Goal: Information Seeking & Learning: Learn about a topic

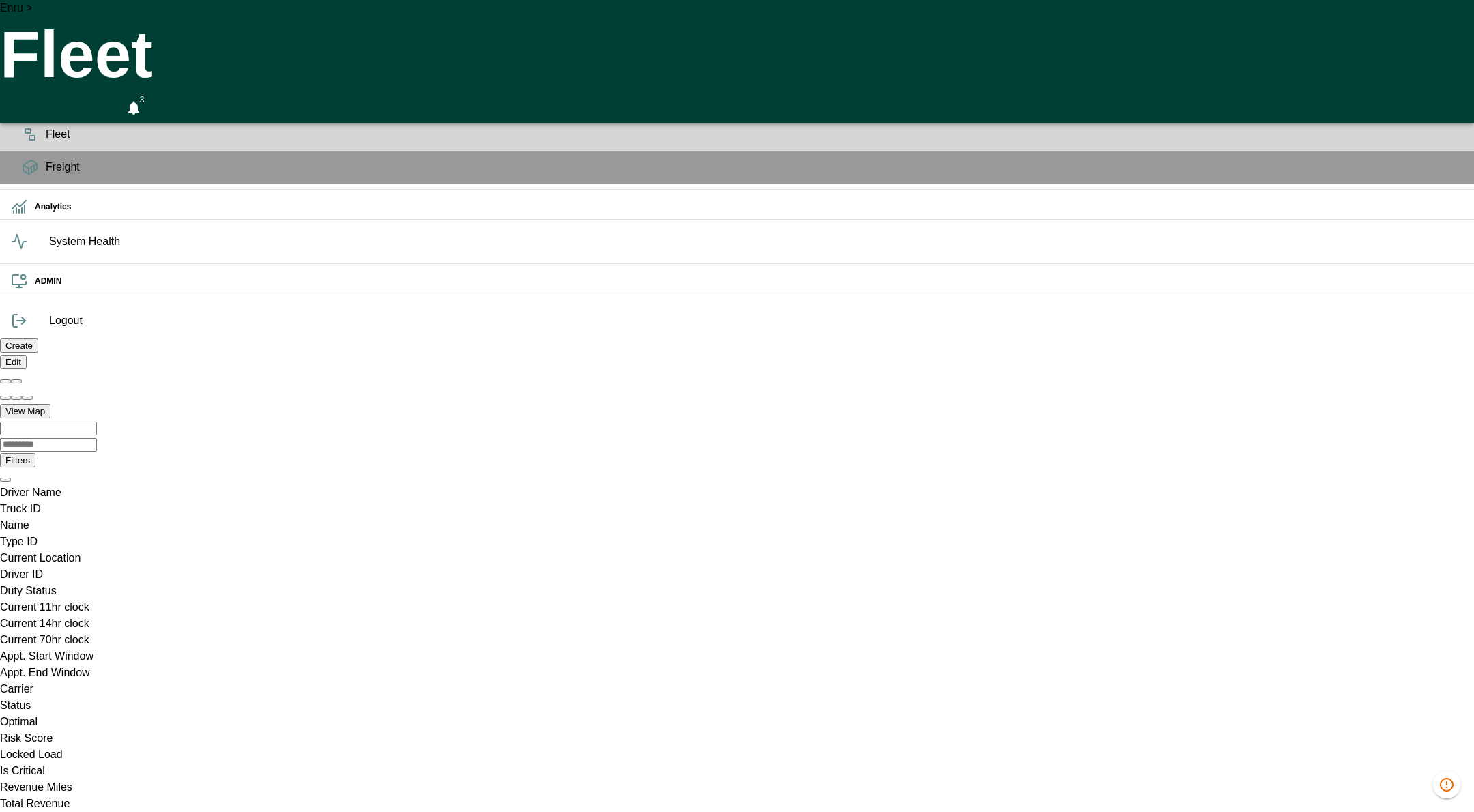
scroll to position [0, 969960]
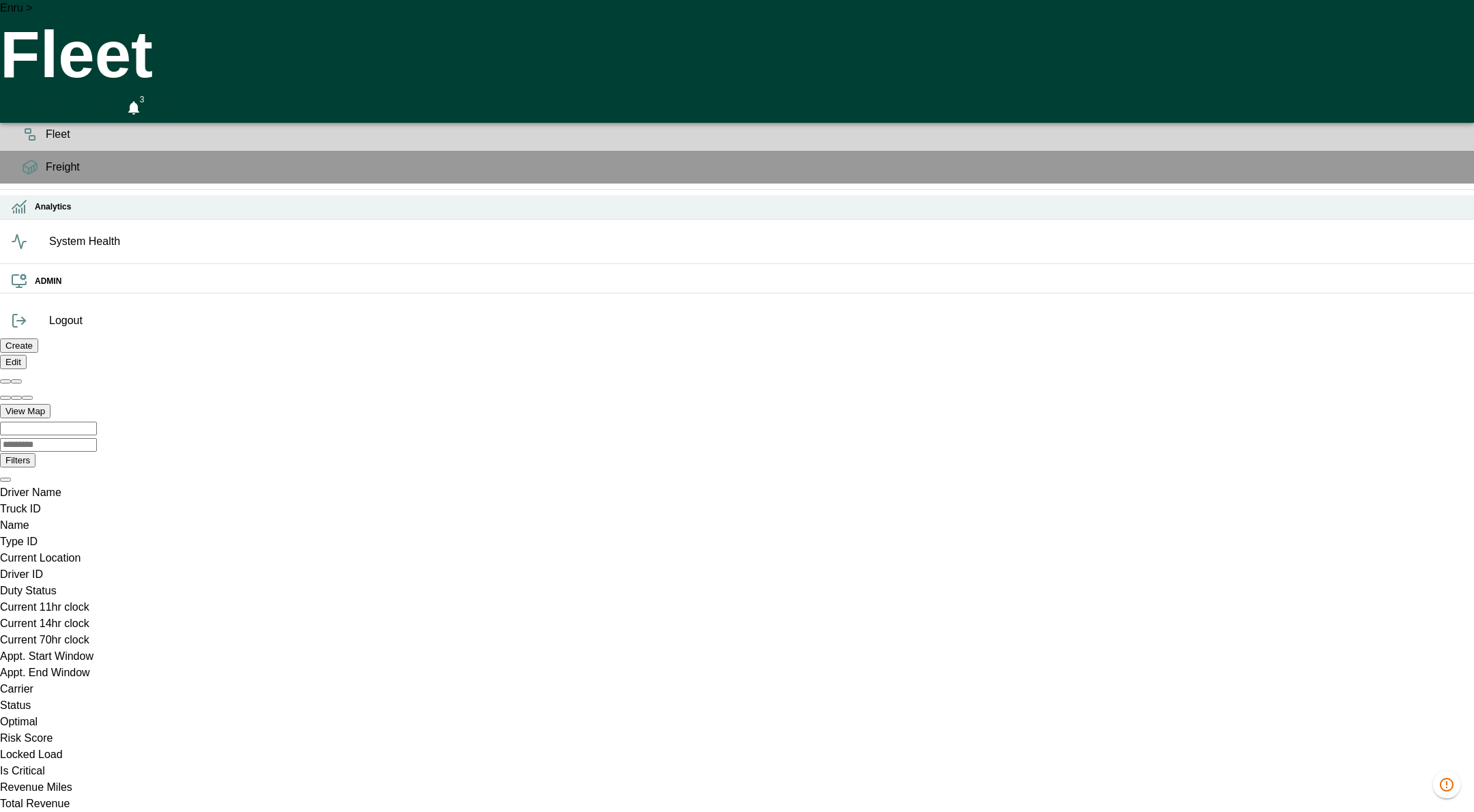
click at [22, 213] on icon at bounding box center [22, 210] width 0 height 5
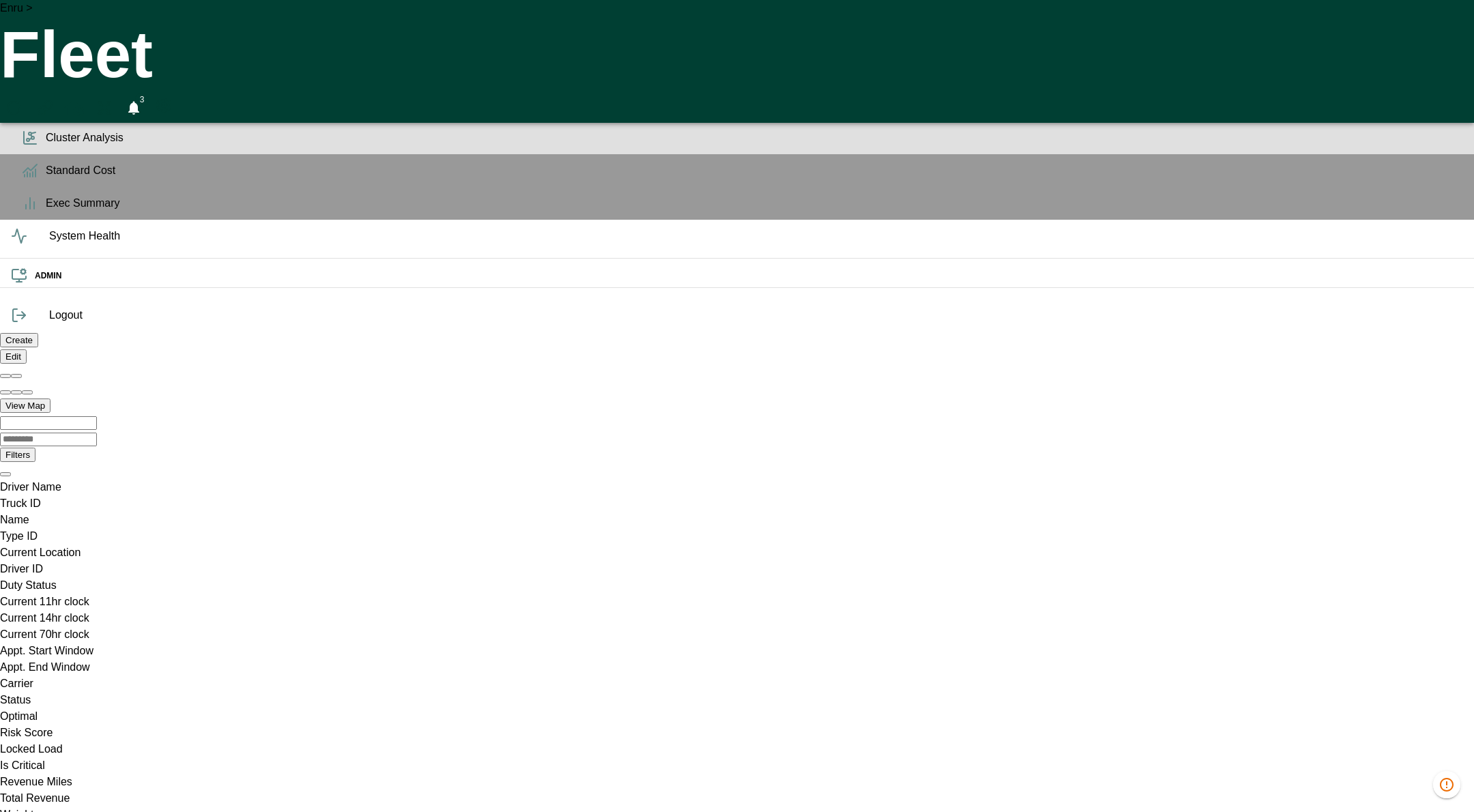
click at [28, 146] on icon at bounding box center [30, 137] width 16 height 16
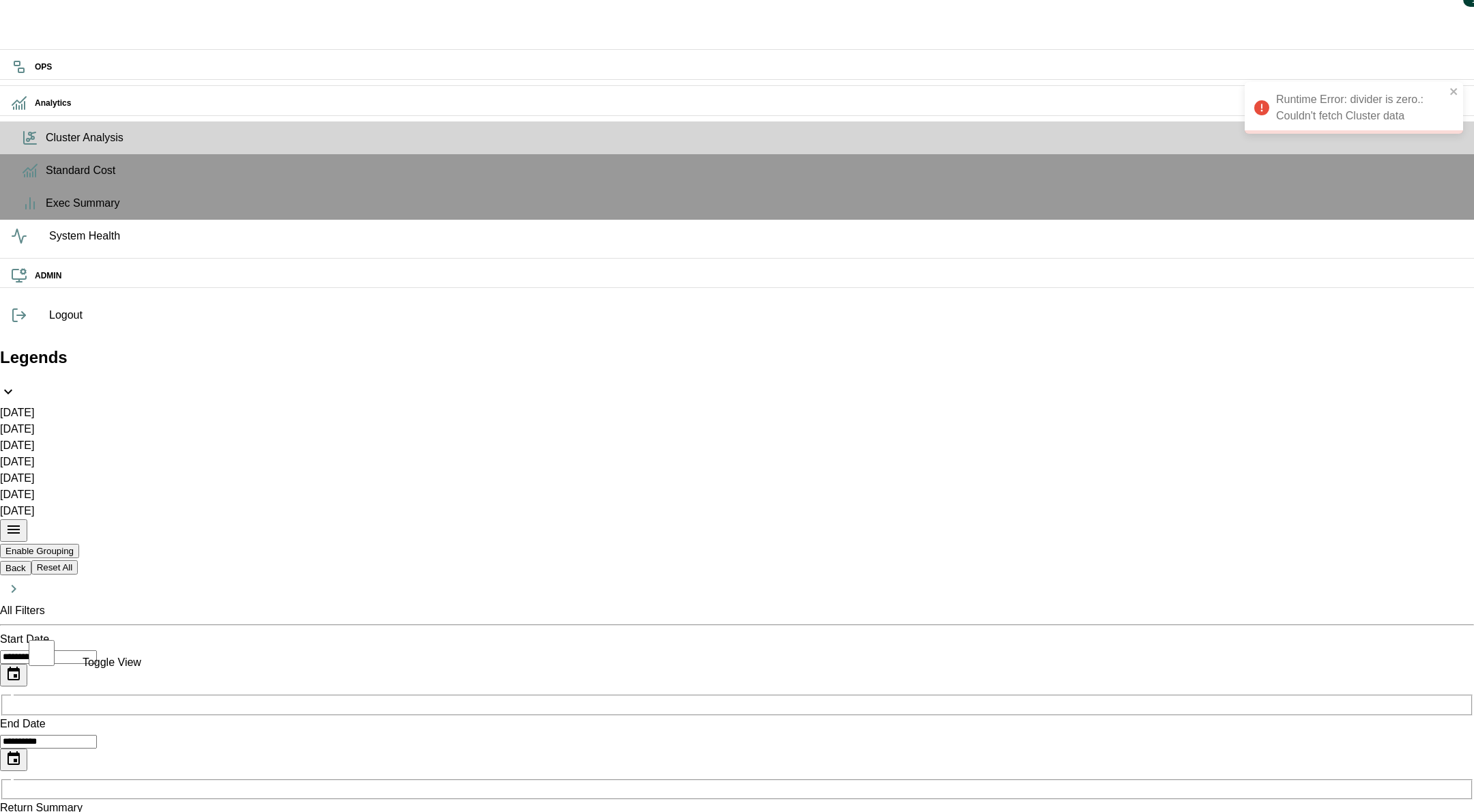
click at [1370, 103] on div "Runtime Error: divider is zero.: Couldn't fetch Cluster data" at bounding box center [1354, 108] width 218 height 52
click at [20, 666] on icon "Choose date, selected date is Jul 27, 2025" at bounding box center [13, 673] width 12 height 14
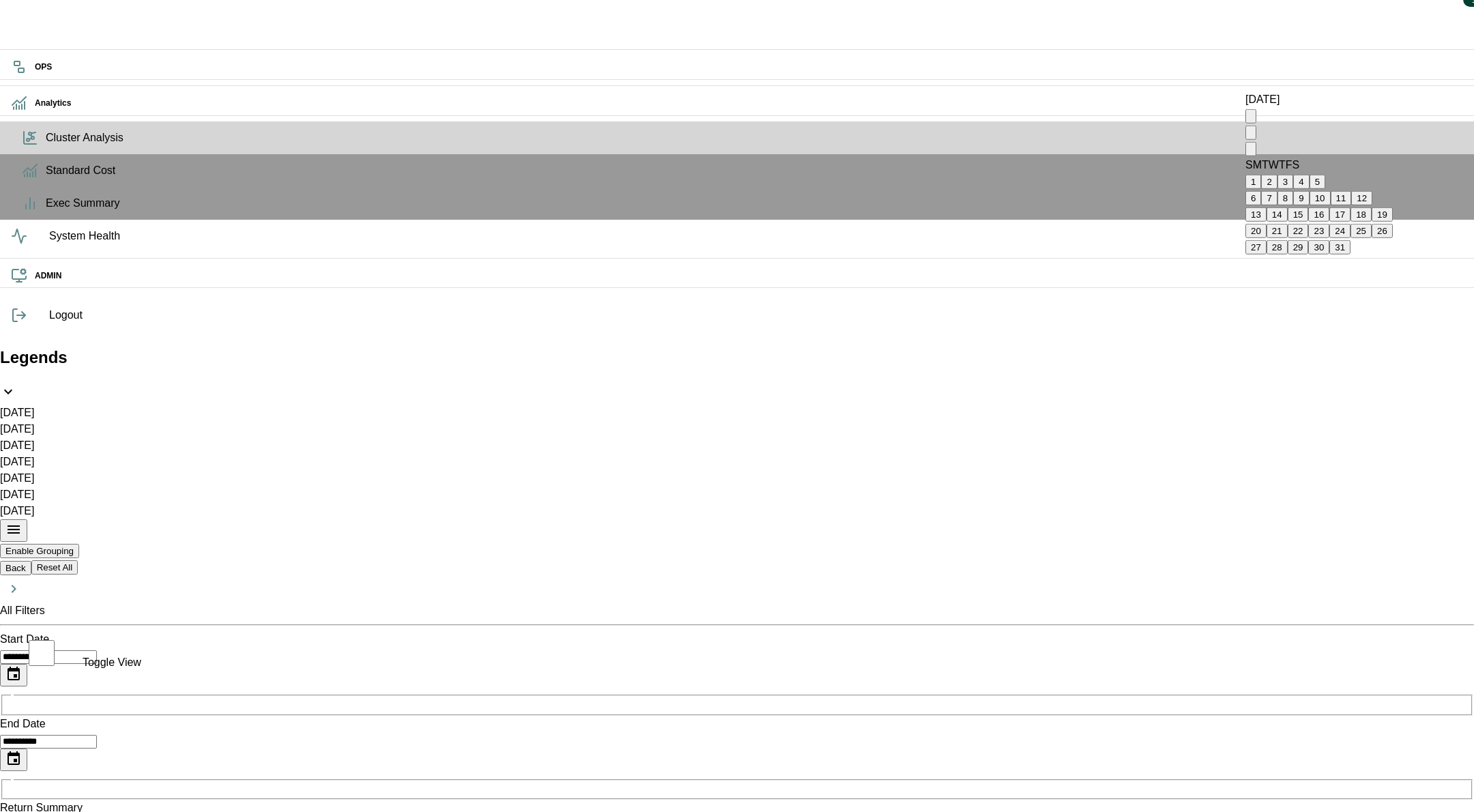
click at [1314, 116] on div "[DATE]" at bounding box center [1319, 108] width 147 height 33
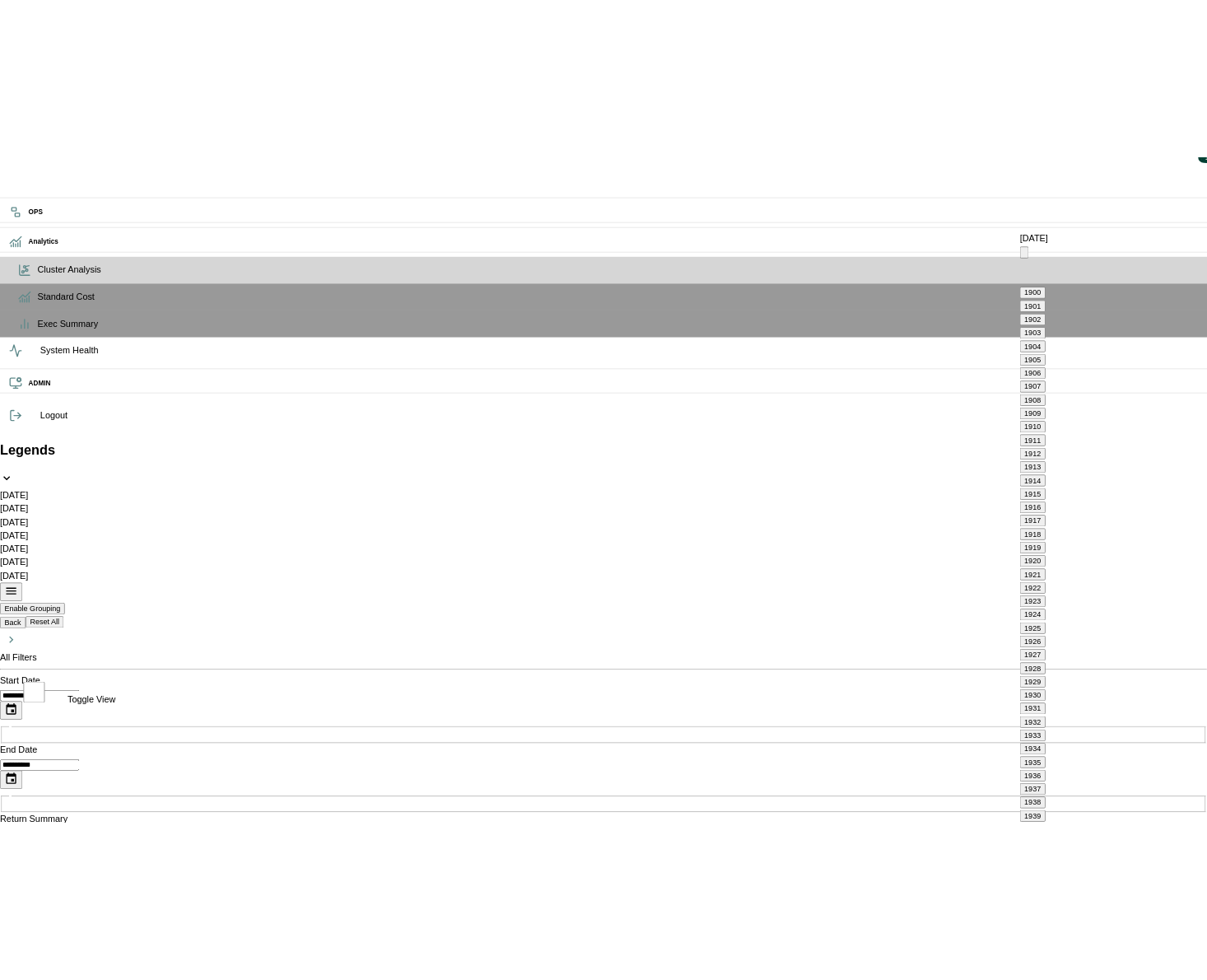
scroll to position [1129, 0]
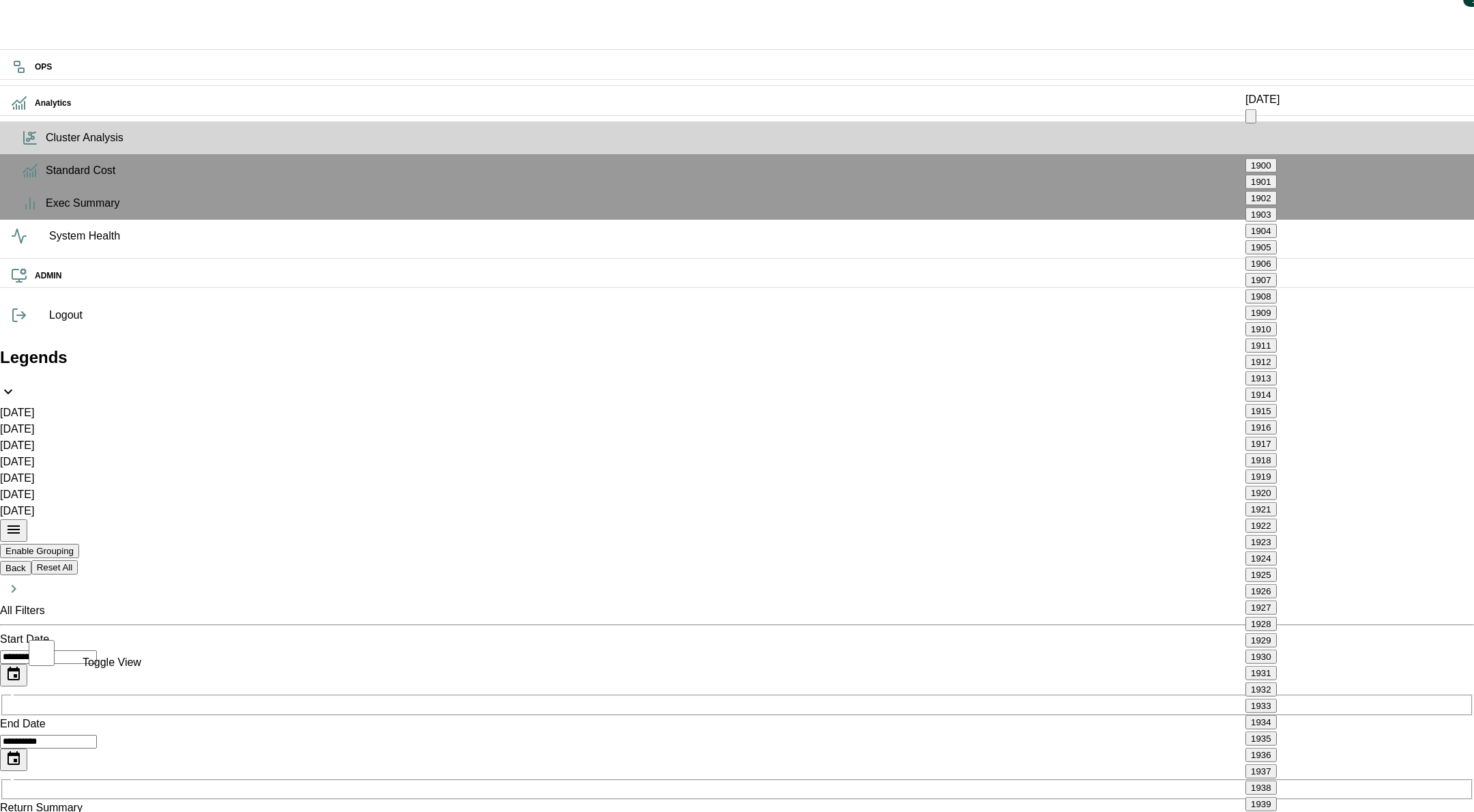
click at [1279, 116] on div "[DATE]" at bounding box center [1262, 108] width 34 height 33
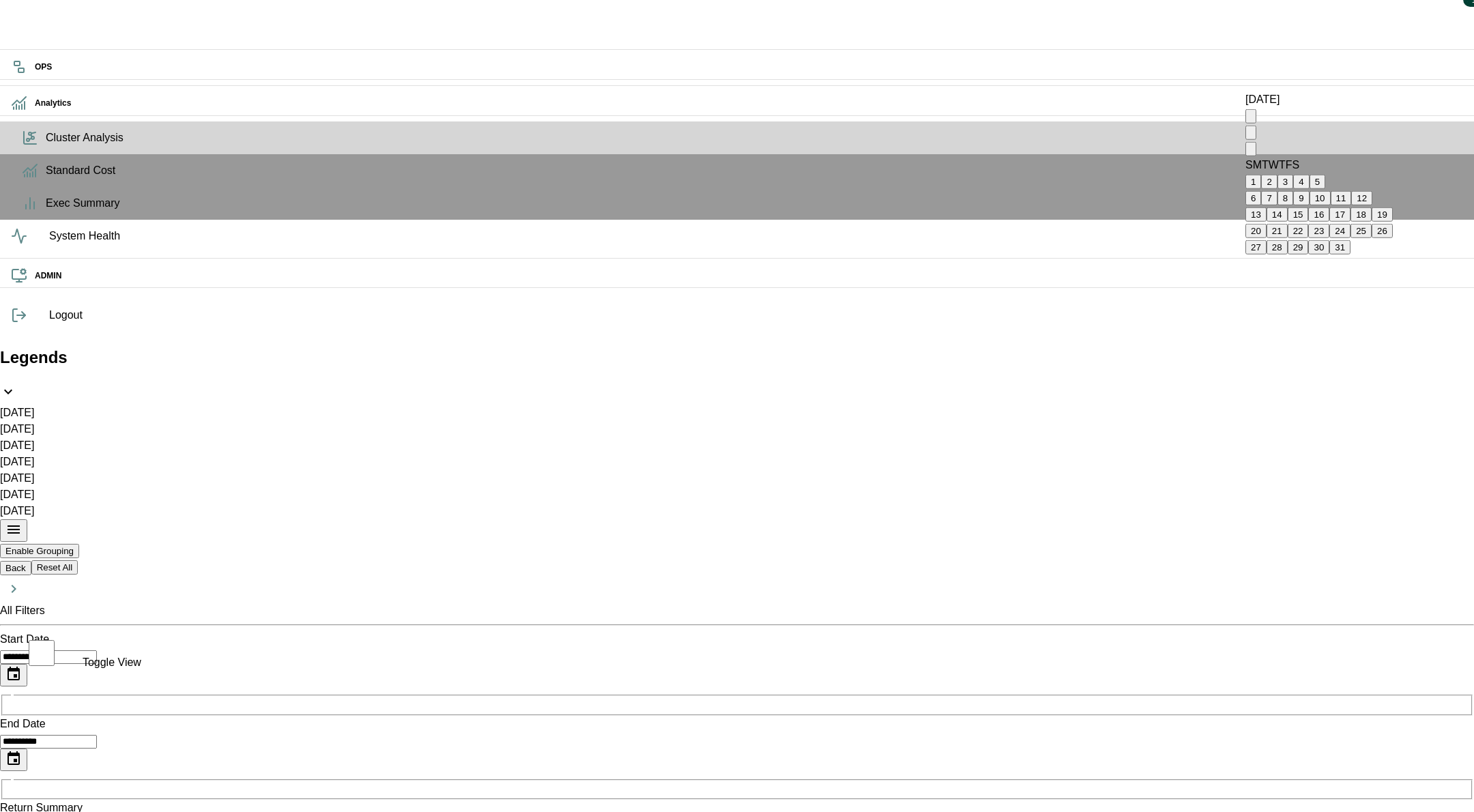
click at [1251, 136] on icon "Previous month" at bounding box center [1251, 136] width 0 height 0
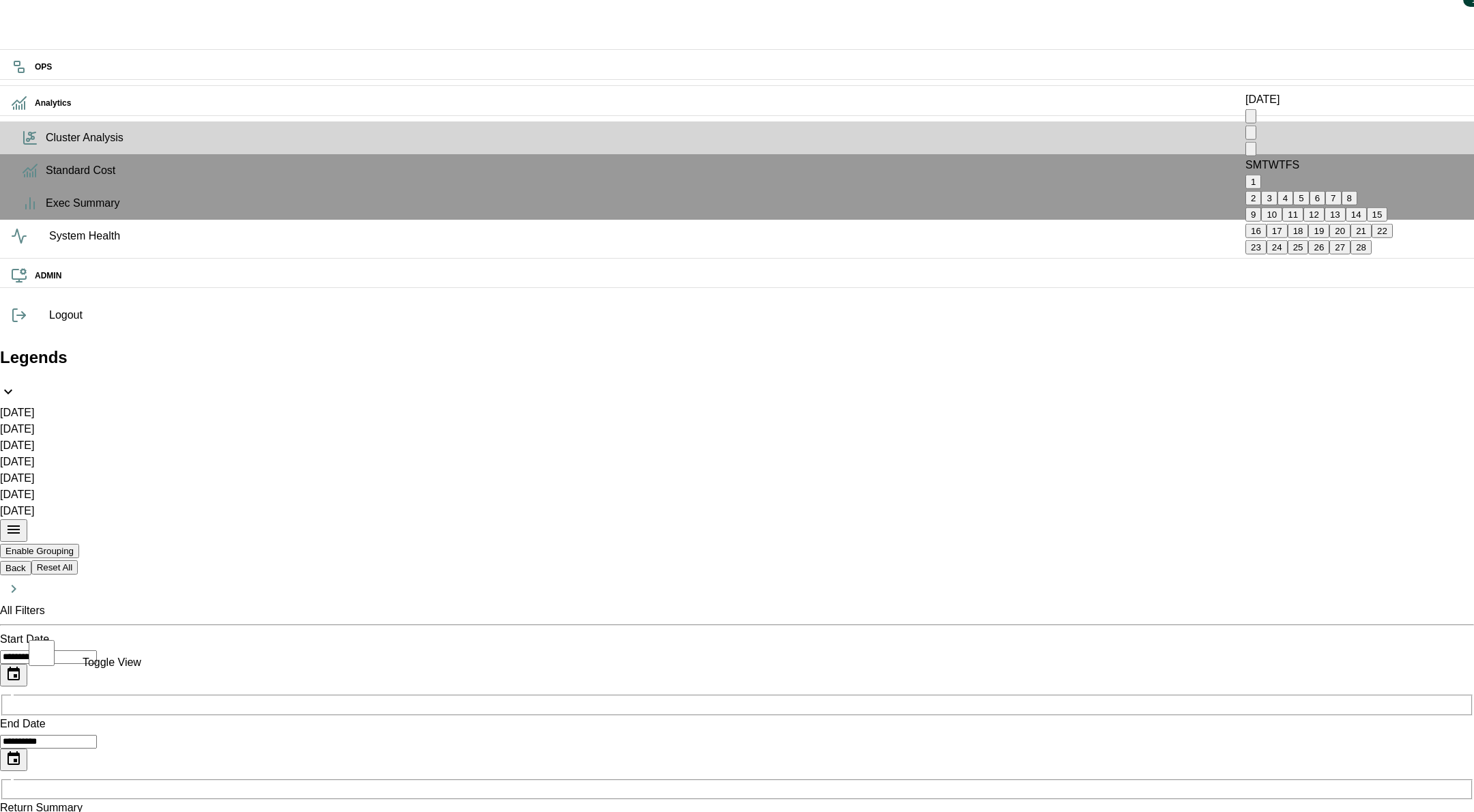
click at [1251, 136] on icon "Previous month" at bounding box center [1251, 136] width 0 height 0
click at [1261, 174] on button "1" at bounding box center [1253, 182] width 16 height 14
click at [20, 751] on icon "Choose date, selected date is Aug 11, 2025" at bounding box center [13, 758] width 12 height 14
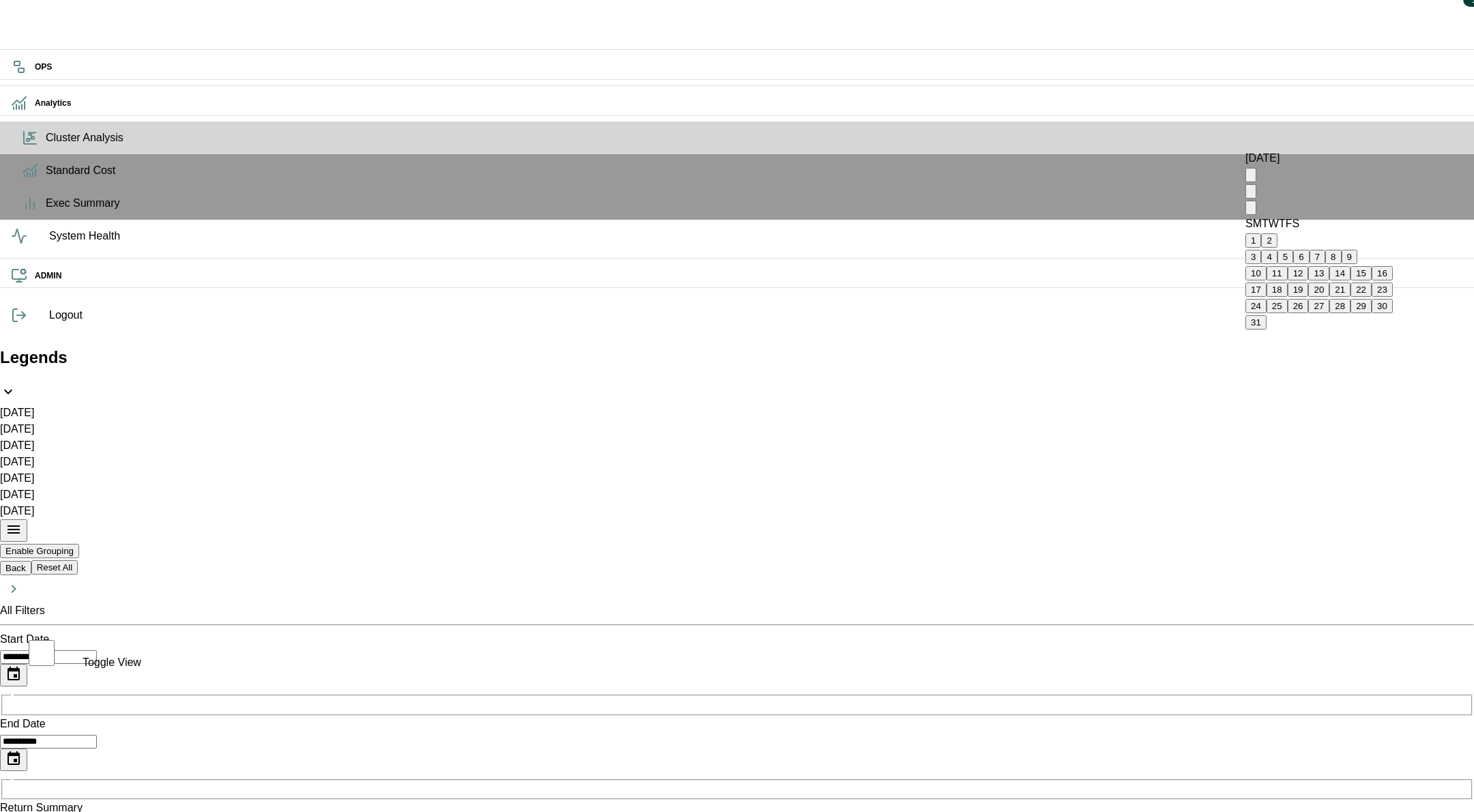
click at [1251, 194] on icon "Previous month" at bounding box center [1251, 194] width 0 height 0
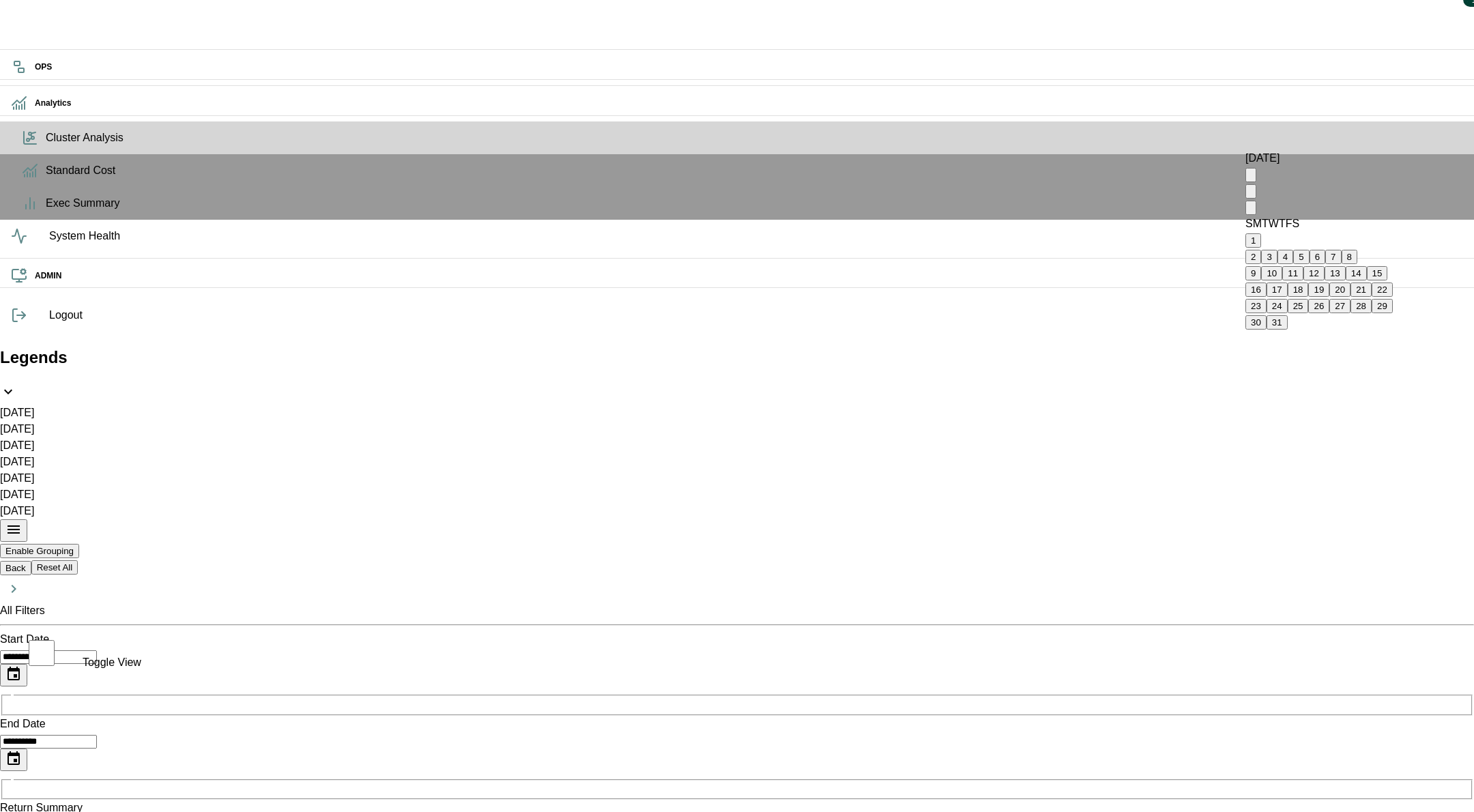
click at [1251, 194] on icon "Previous month" at bounding box center [1251, 194] width 0 height 0
click at [1251, 211] on icon "Next month" at bounding box center [1251, 211] width 0 height 0
click at [1330, 280] on button "15" at bounding box center [1319, 273] width 21 height 14
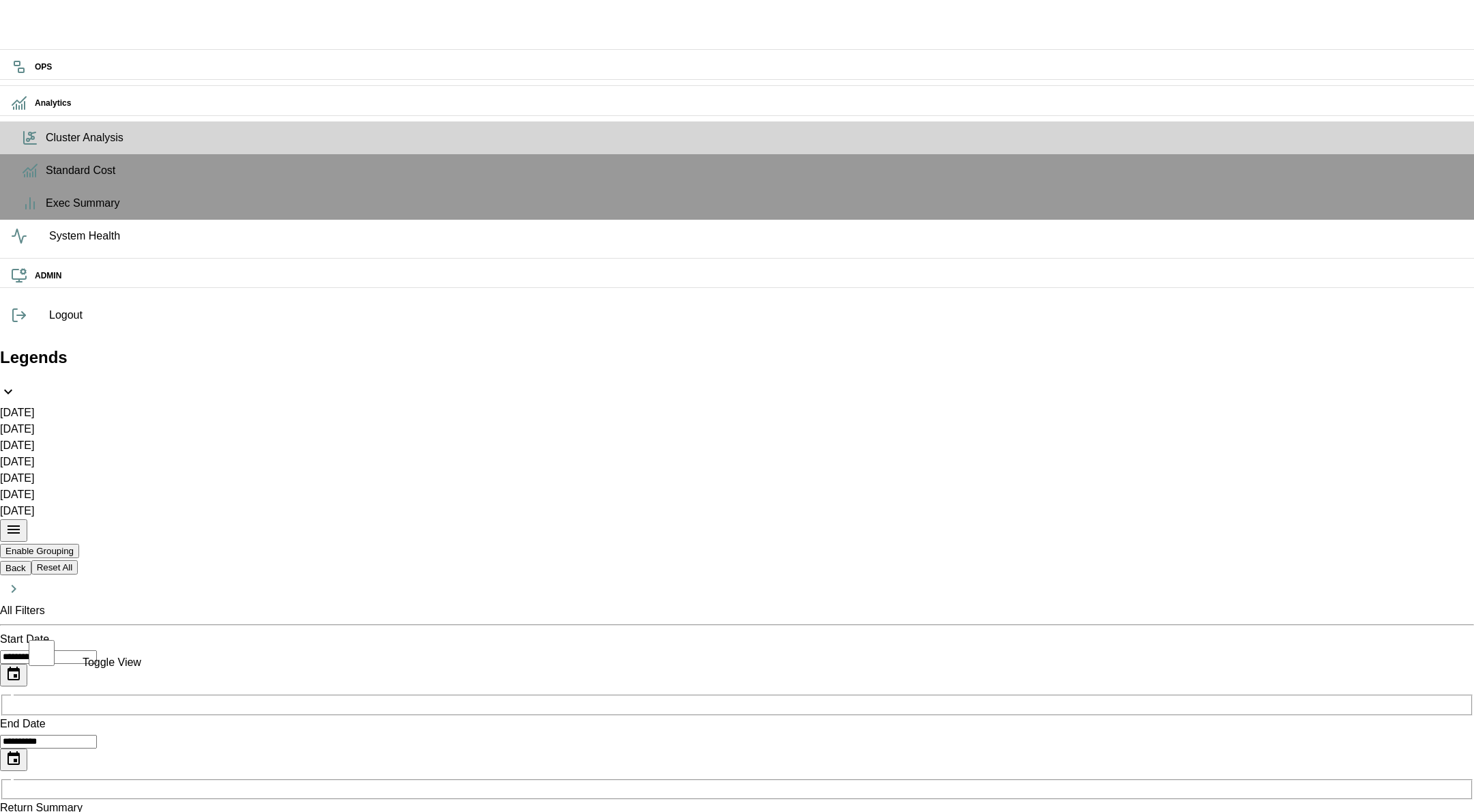
click at [1333, 106] on div "Runtime Error: divider is zero.: Couldn't fetch Cluster data" at bounding box center [1354, 108] width 218 height 52
drag, startPoint x: 1331, startPoint y: 15, endPoint x: 945, endPoint y: 292, distance: 475.1
click at [0, 292] on div at bounding box center [0, 319] width 0 height 638
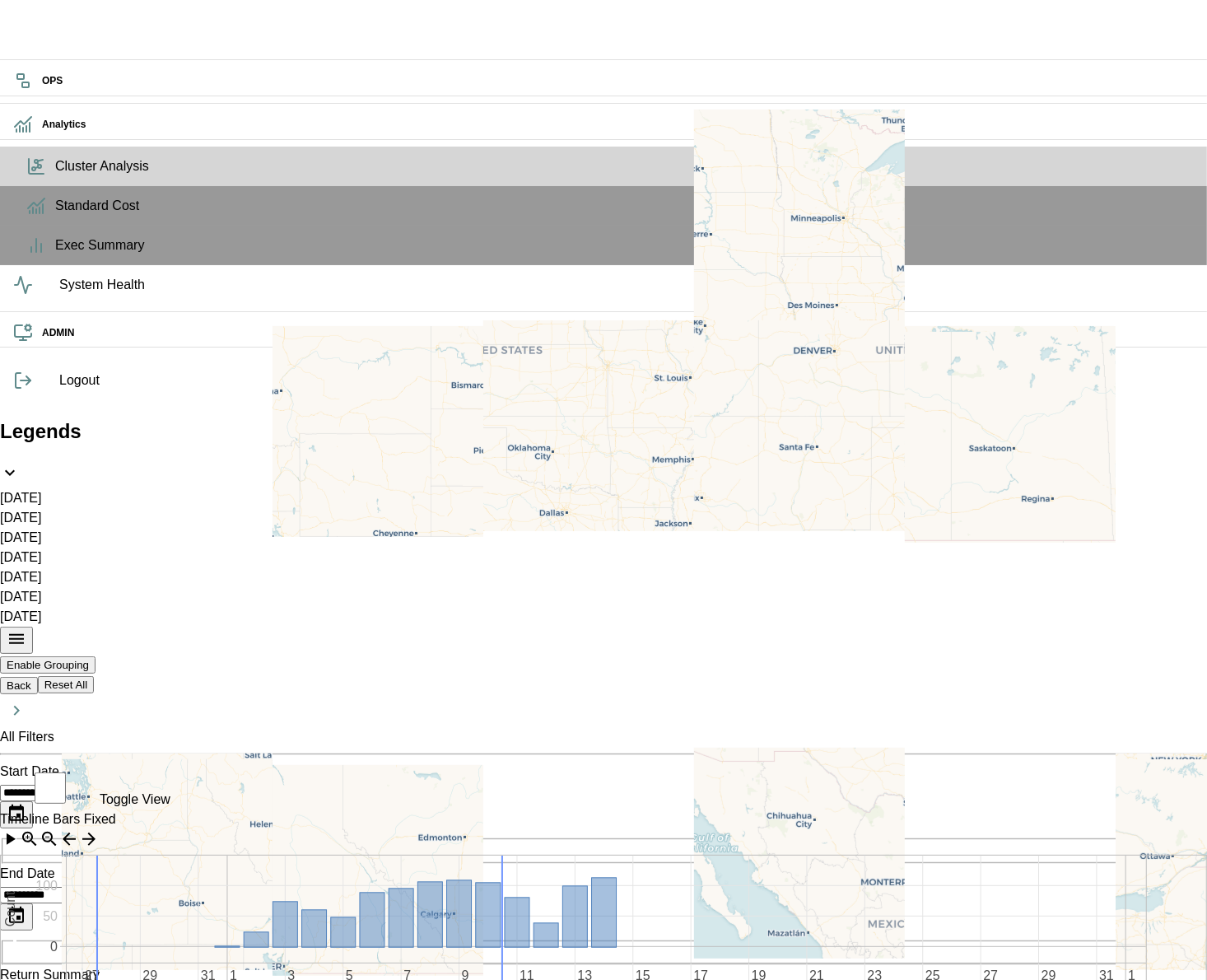
click at [500, 883] on rect at bounding box center [488, 914] width 25 height 64
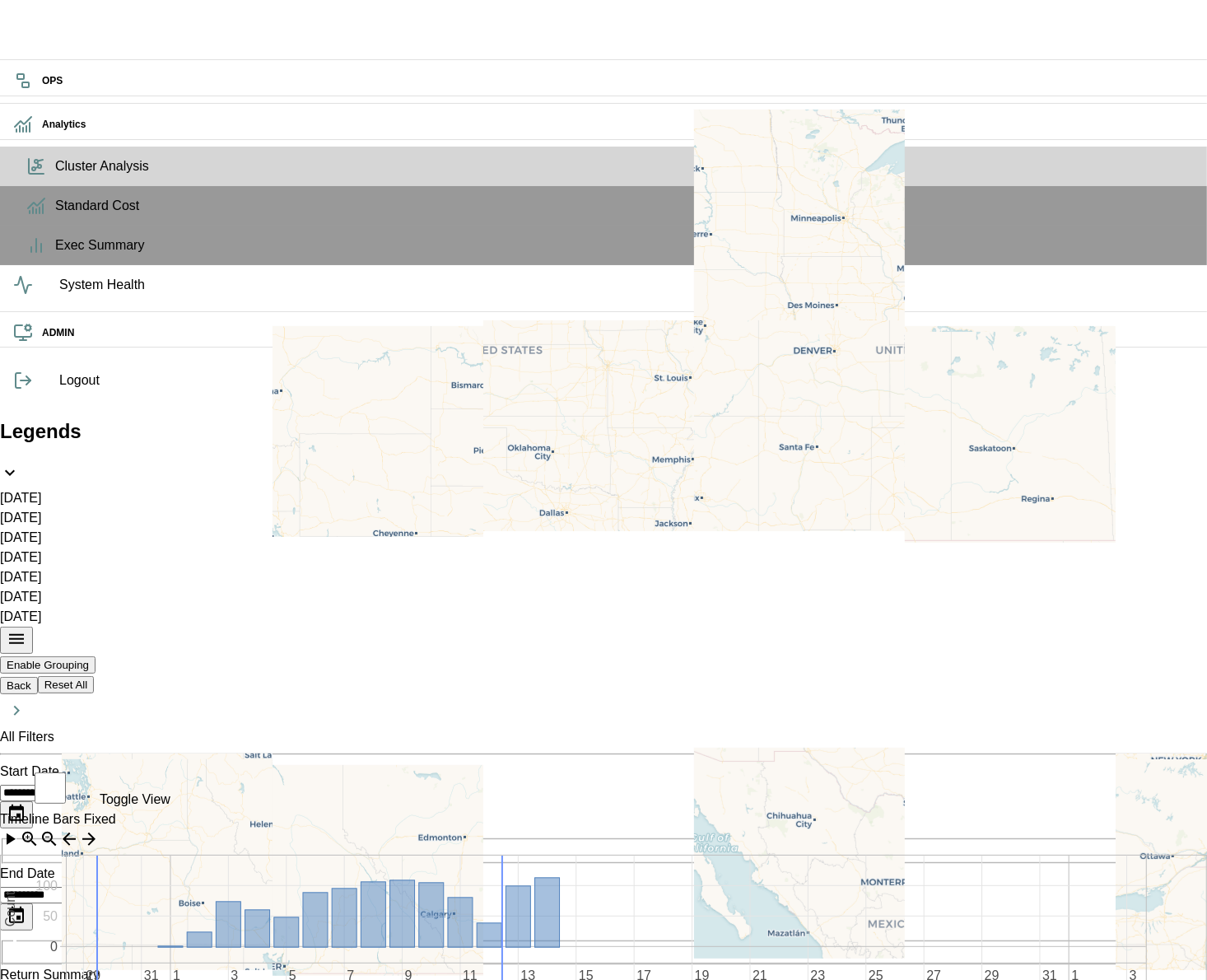
click at [462, 870] on icon at bounding box center [550, 908] width 3235 height 107
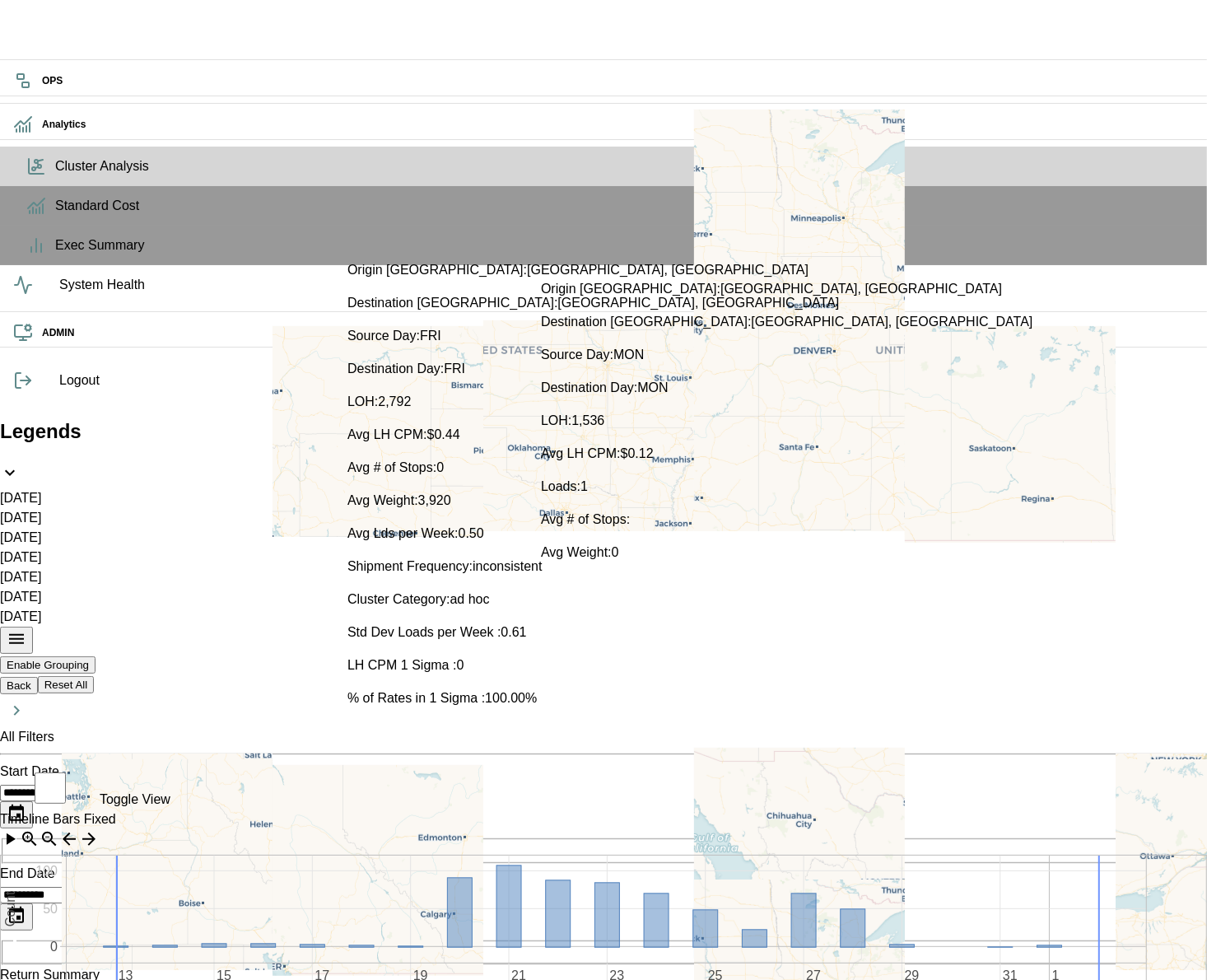
scroll to position [86, 0]
click at [656, 510] on p "Avg # of Stops:" at bounding box center [787, 519] width 492 height 20
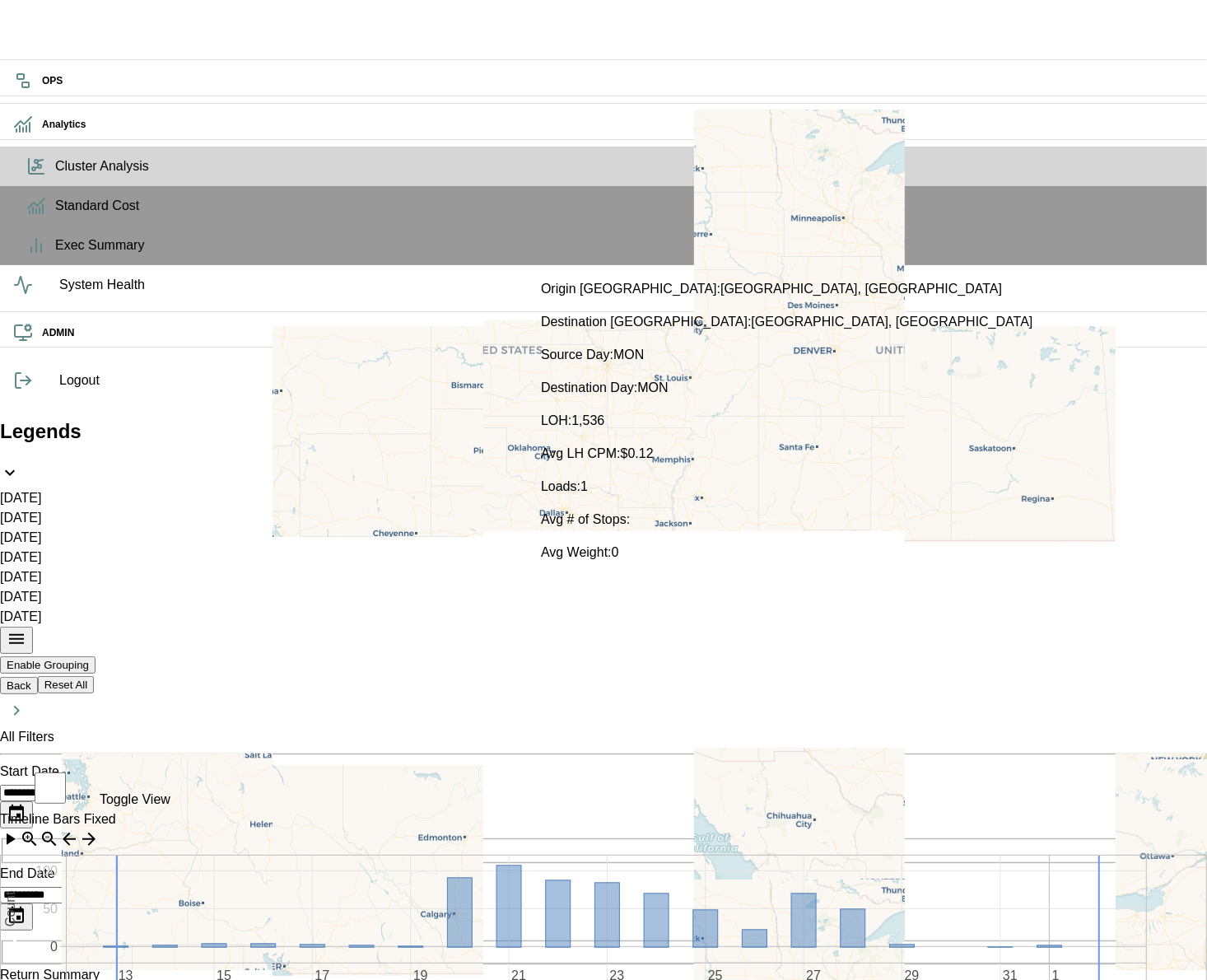
click at [620, 883] on rect at bounding box center [607, 914] width 25 height 64
